Goal: Task Accomplishment & Management: Complete application form

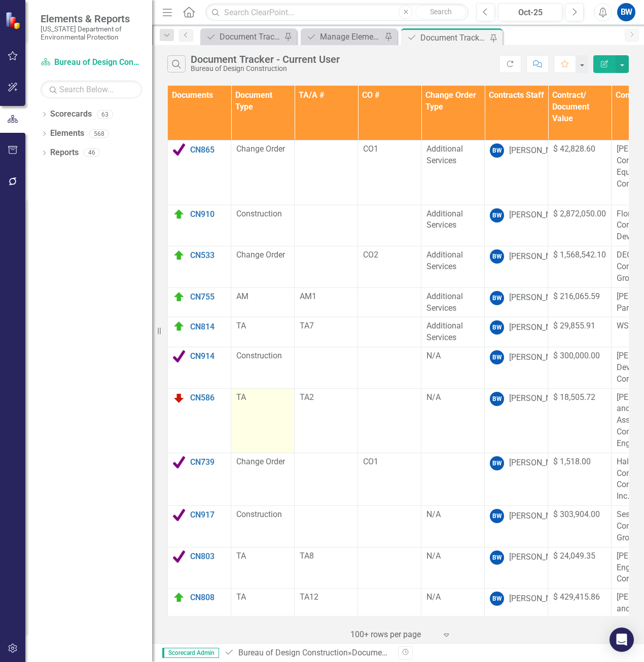
click at [247, 424] on td "TA" at bounding box center [262, 420] width 63 height 64
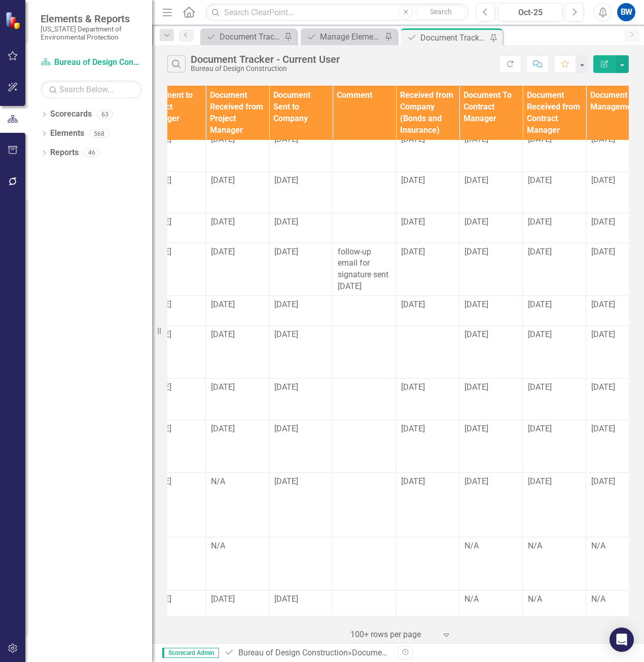
scroll to position [582, 1046]
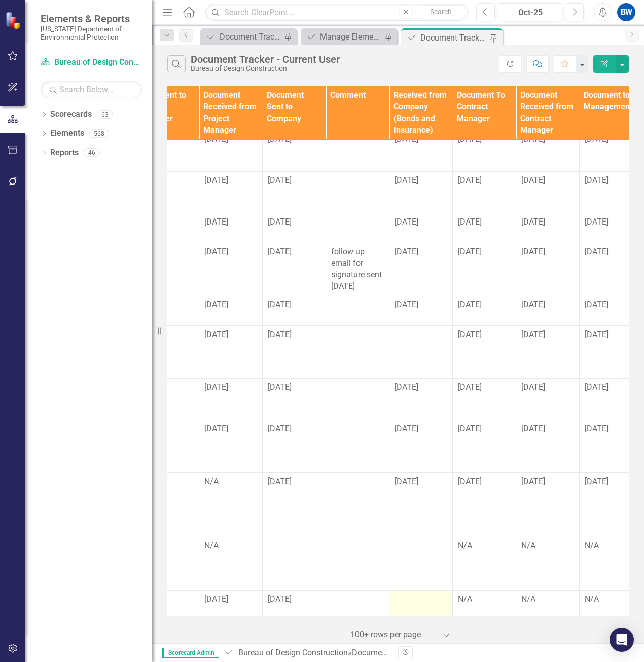
click at [417, 590] on td at bounding box center [420, 611] width 63 height 42
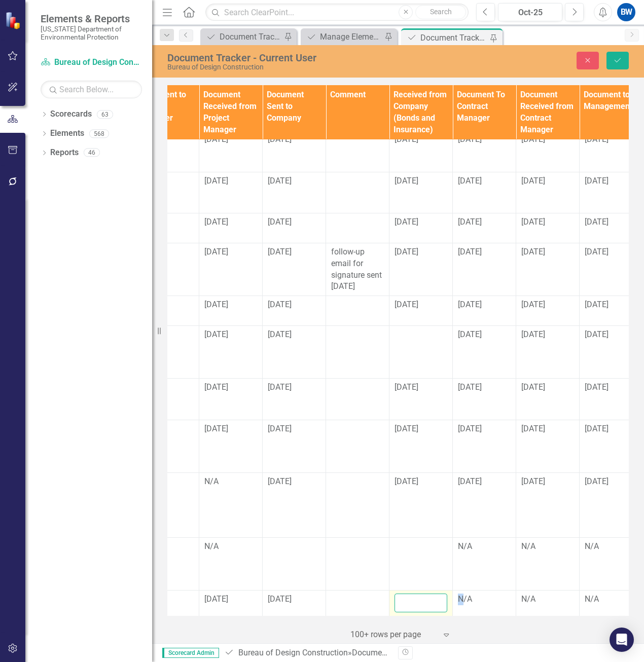
drag, startPoint x: 417, startPoint y: 582, endPoint x: 411, endPoint y: 578, distance: 6.9
click at [411, 594] on input "text" at bounding box center [420, 603] width 53 height 19
type input "[DATE]"
click at [467, 594] on div "N/A" at bounding box center [484, 600] width 53 height 12
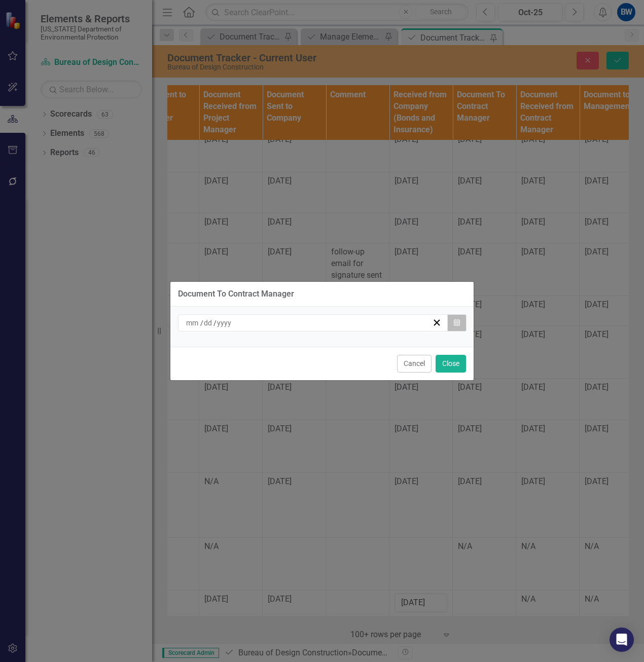
click at [452, 317] on button "Calendar" at bounding box center [456, 322] width 19 height 17
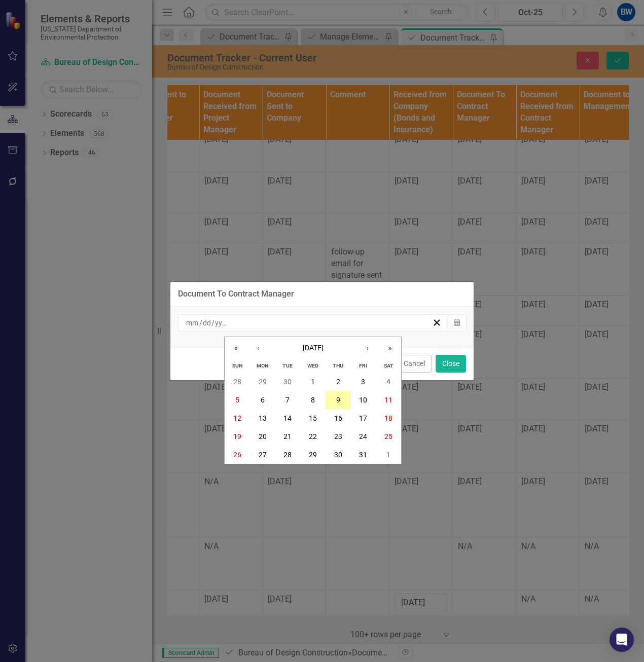
click at [334, 396] on button "9" at bounding box center [337, 400] width 25 height 18
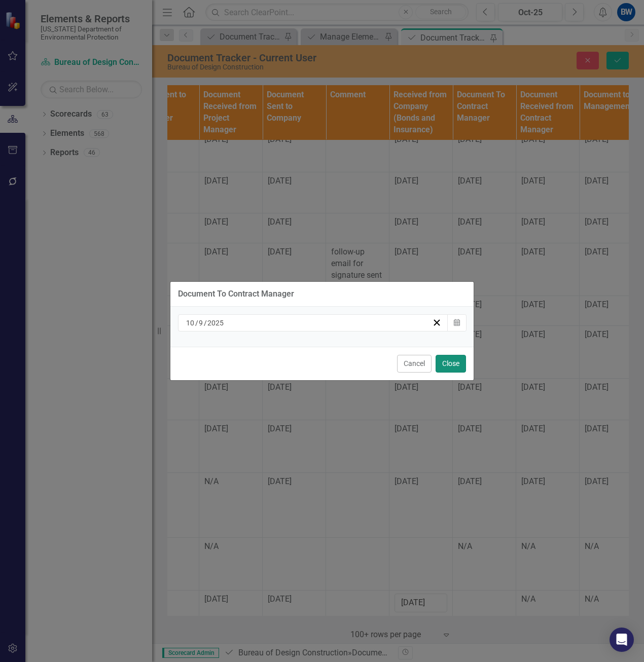
click at [452, 360] on button "Close" at bounding box center [450, 364] width 30 height 18
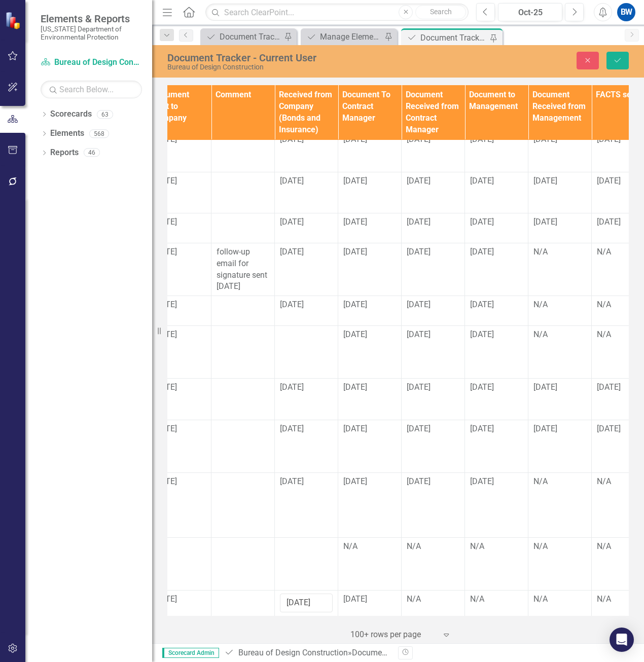
scroll to position [581, 1177]
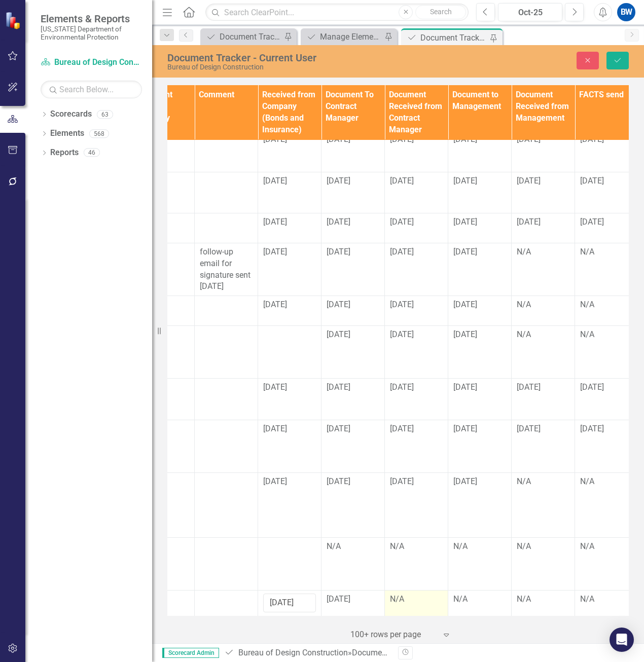
click at [402, 594] on div "N/A" at bounding box center [416, 600] width 53 height 12
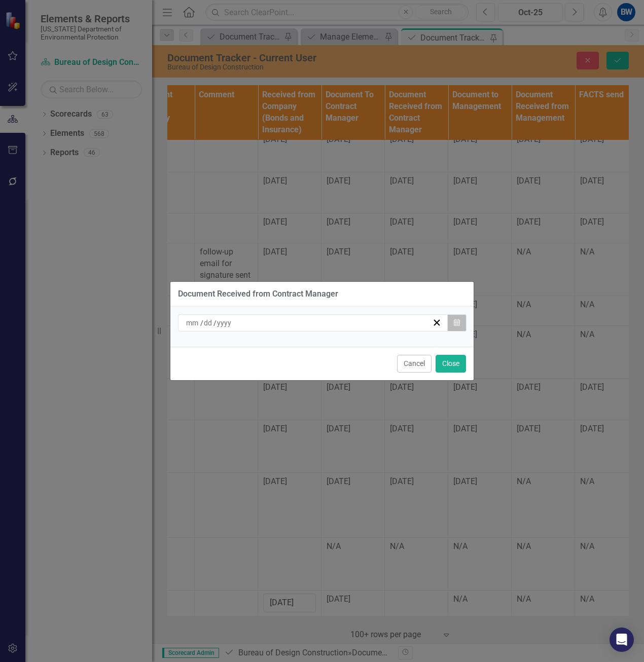
click at [449, 319] on button "Calendar" at bounding box center [456, 322] width 19 height 17
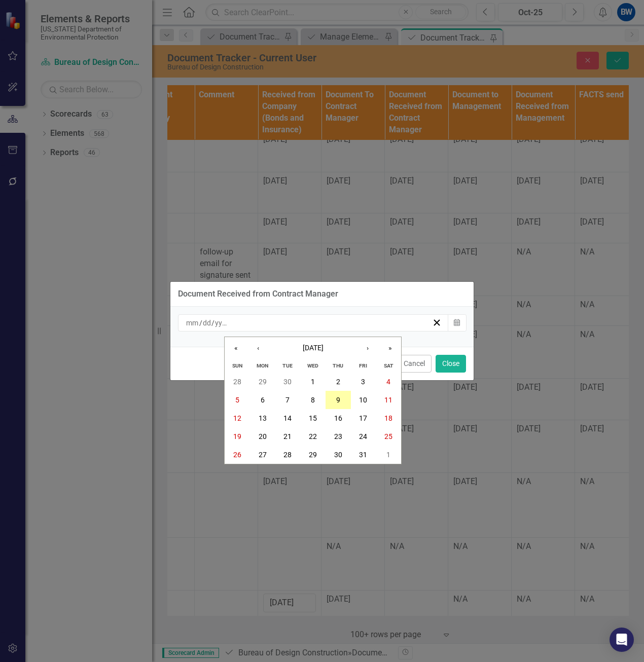
click at [338, 398] on abbr "9" at bounding box center [338, 400] width 4 height 8
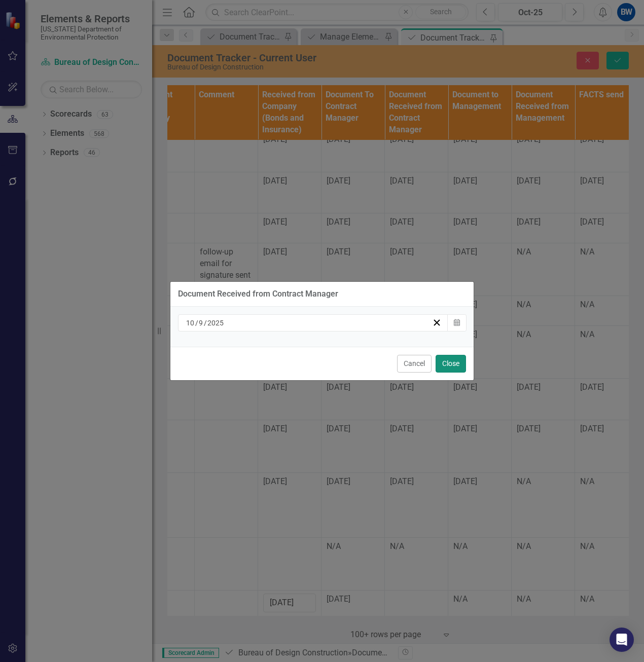
click at [453, 368] on button "Close" at bounding box center [450, 364] width 30 height 18
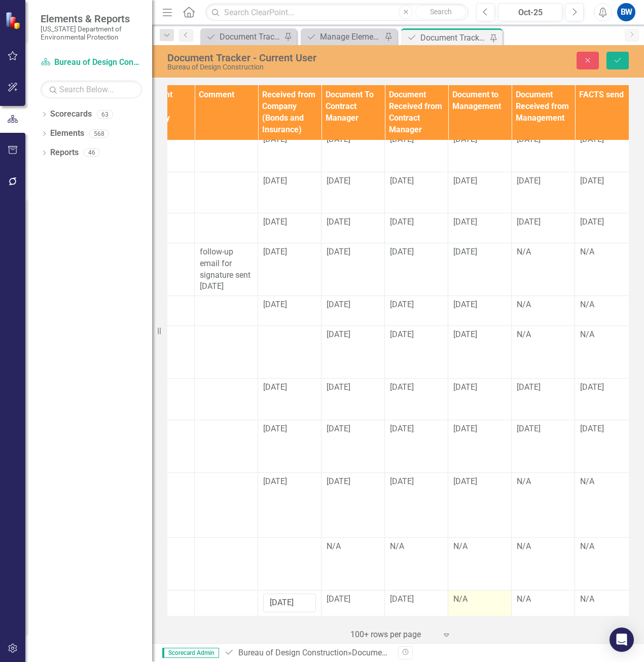
click at [469, 594] on div "N/A" at bounding box center [479, 600] width 53 height 12
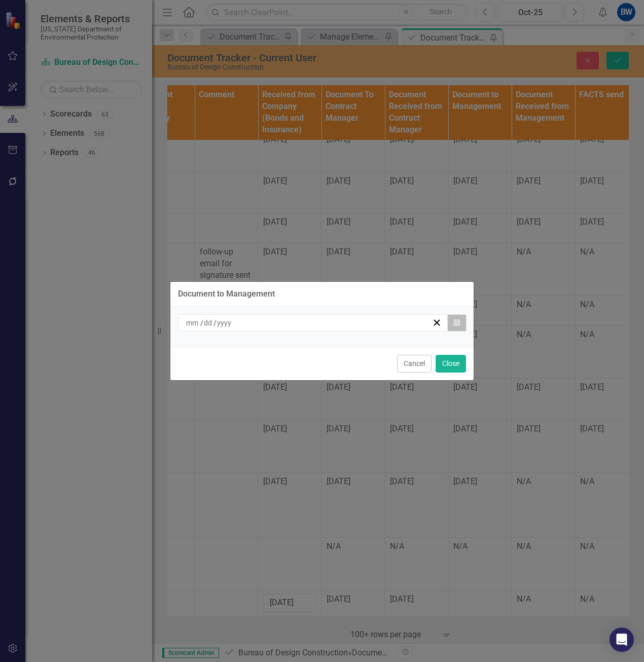
click at [456, 323] on icon "button" at bounding box center [457, 322] width 6 height 7
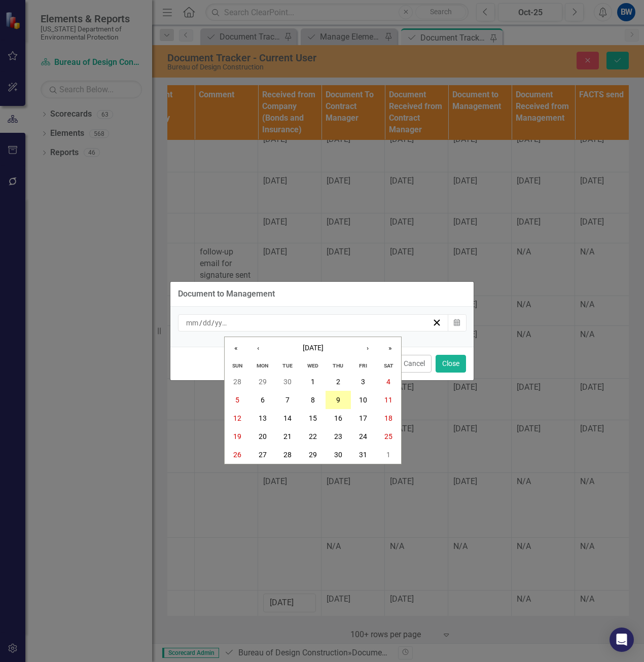
click at [340, 398] on abbr "9" at bounding box center [338, 400] width 4 height 8
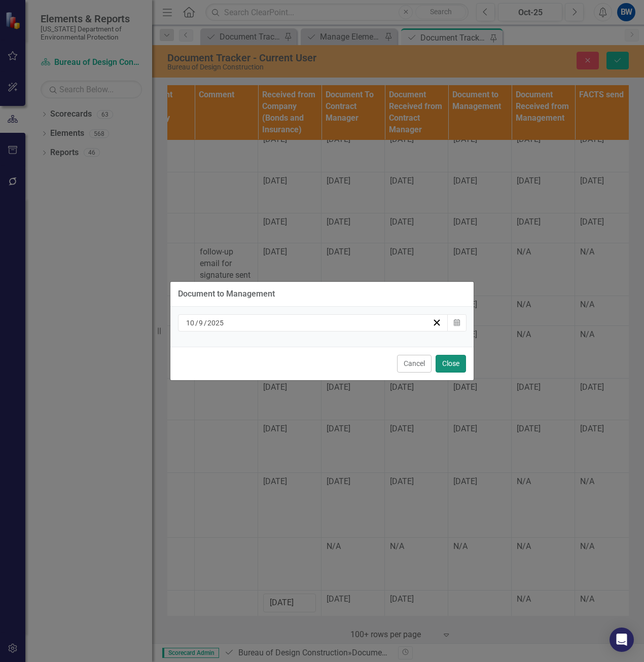
click at [453, 362] on button "Close" at bounding box center [450, 364] width 30 height 18
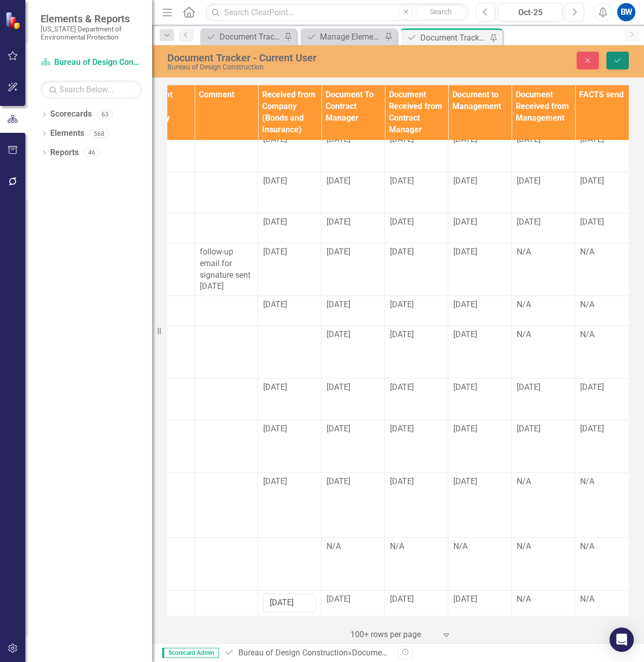
click at [618, 57] on button "Save" at bounding box center [617, 61] width 22 height 18
